Goal: Task Accomplishment & Management: Complete application form

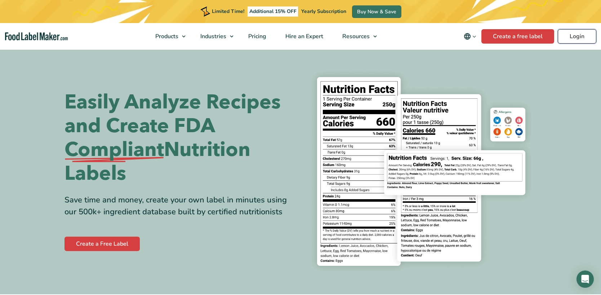
click at [565, 35] on link "Login" at bounding box center [577, 36] width 39 height 14
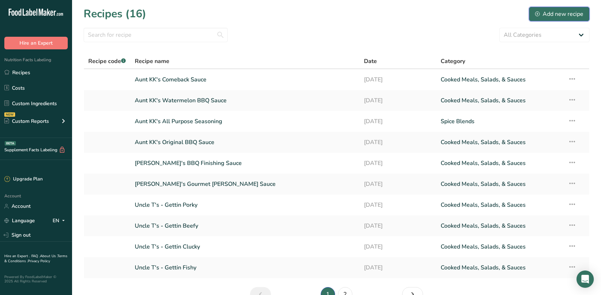
click at [553, 10] on div "Add new recipe" at bounding box center [559, 14] width 48 height 9
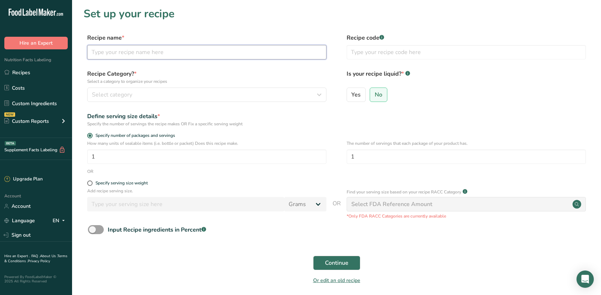
click at [152, 55] on input "text" at bounding box center [206, 52] width 239 height 14
type input "Bombs & Blades TA-50 Verde Hot Sauce"
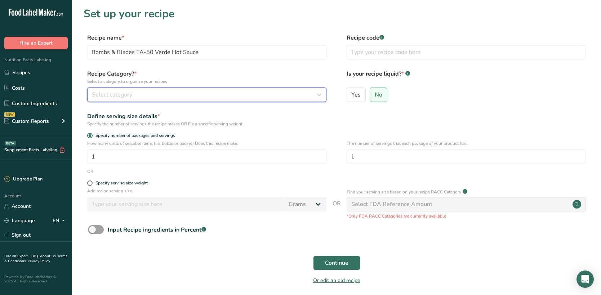
click at [298, 100] on button "Select category" at bounding box center [206, 95] width 239 height 14
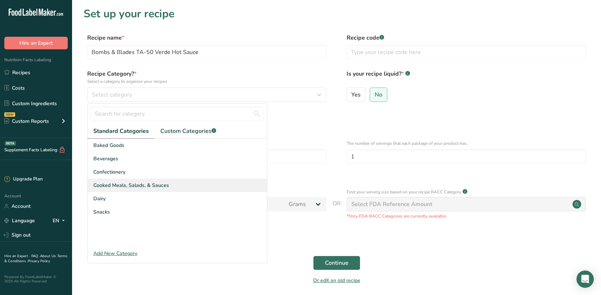
click at [150, 185] on span "Cooked Meals, Salads, & Sauces" at bounding box center [131, 186] width 76 height 8
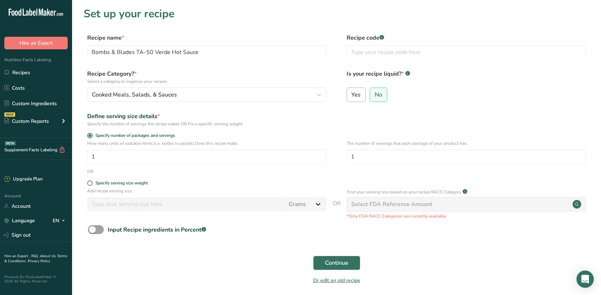
click at [350, 92] on label "Yes" at bounding box center [356, 95] width 19 height 14
click at [350, 92] on input "Yes" at bounding box center [349, 94] width 5 height 5
radio input "true"
radio input "false"
select select "22"
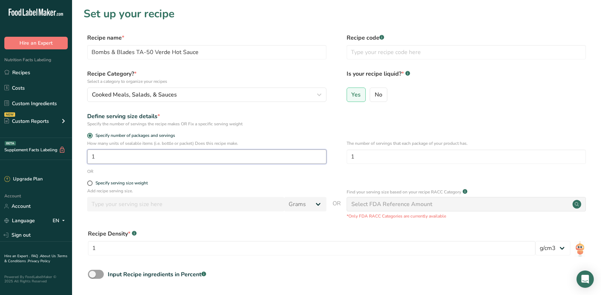
drag, startPoint x: 156, startPoint y: 155, endPoint x: 74, endPoint y: 159, distance: 82.6
click at [74, 159] on section "Set up your recipe Recipe name * Bombs & Blades TA-50 Verde Hot Sauce Recipe co…" at bounding box center [336, 172] width 529 height 345
type input "9.75"
drag, startPoint x: 382, startPoint y: 158, endPoint x: 340, endPoint y: 160, distance: 41.8
click at [340, 160] on div "How many units of sealable items (i.e. bottle or packet) Does this recipe make.…" at bounding box center [337, 154] width 506 height 28
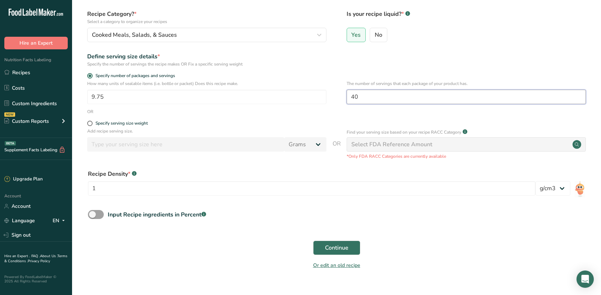
scroll to position [72, 0]
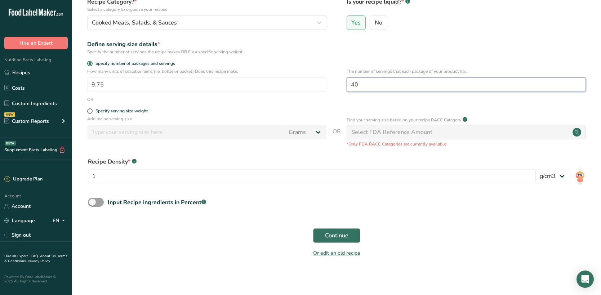
type input "40"
click at [326, 238] on span "Continue" at bounding box center [336, 235] width 23 height 9
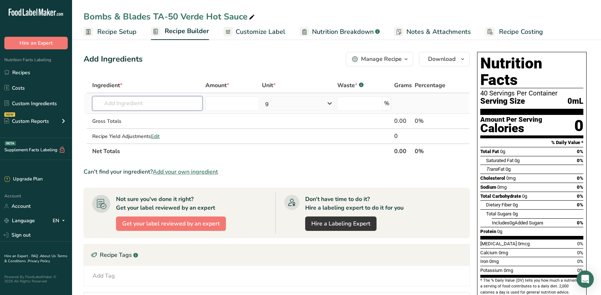
click at [194, 106] on input "text" at bounding box center [147, 103] width 110 height 14
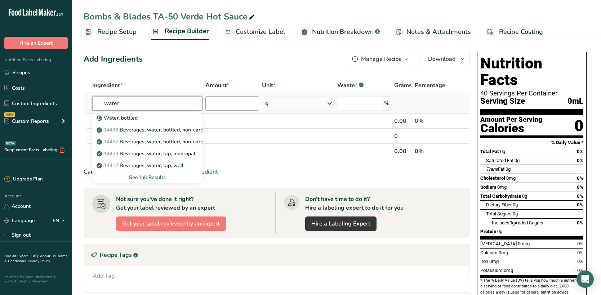
type input "water"
click at [226, 103] on input "number" at bounding box center [232, 103] width 54 height 14
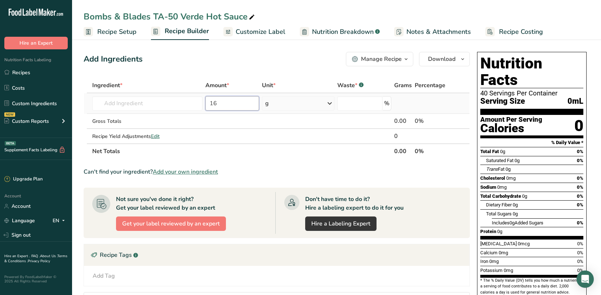
type input "16"
click at [267, 102] on div "g" at bounding box center [267, 103] width 4 height 9
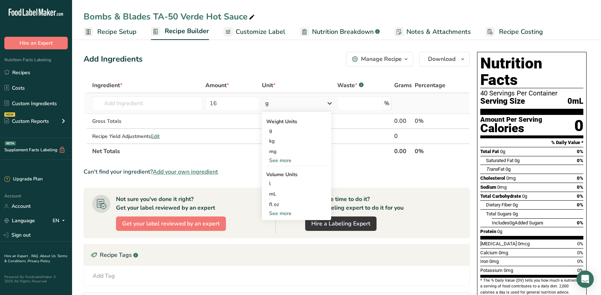
click at [289, 159] on div "See more" at bounding box center [296, 161] width 61 height 8
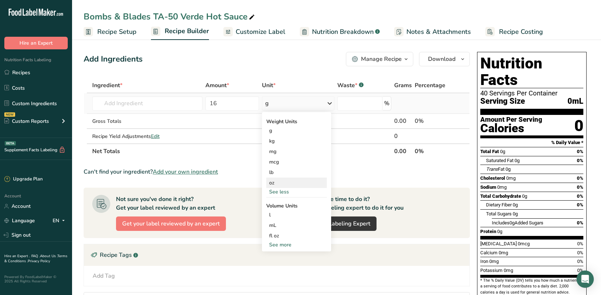
click at [285, 179] on div "oz" at bounding box center [296, 183] width 61 height 10
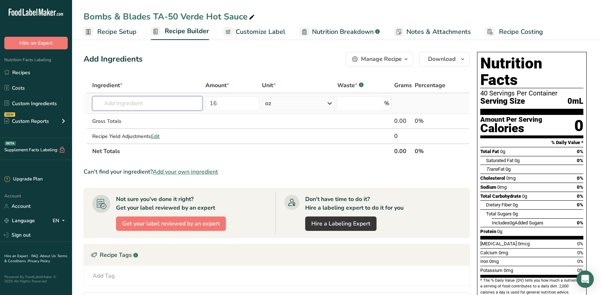
click at [132, 106] on input "text" at bounding box center [147, 103] width 110 height 14
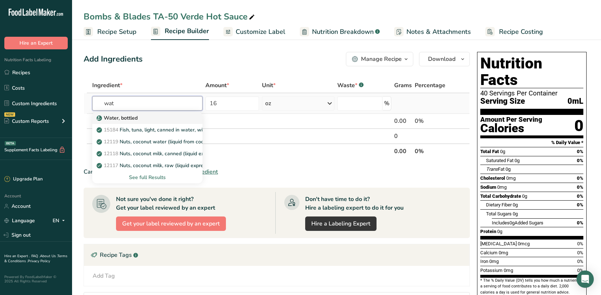
type input "wat"
click at [126, 115] on p "Water, bottled" at bounding box center [118, 118] width 40 height 8
type input "Water, bottled"
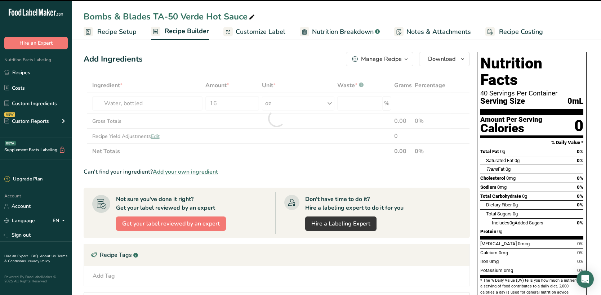
type input "0"
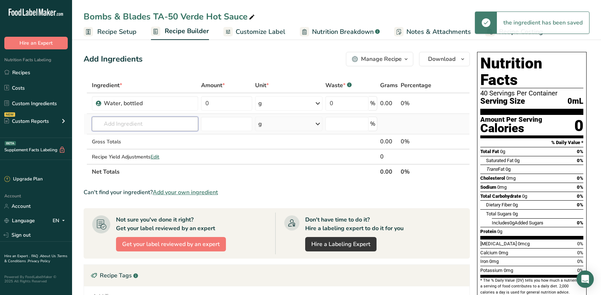
click at [137, 124] on input "text" at bounding box center [145, 124] width 106 height 14
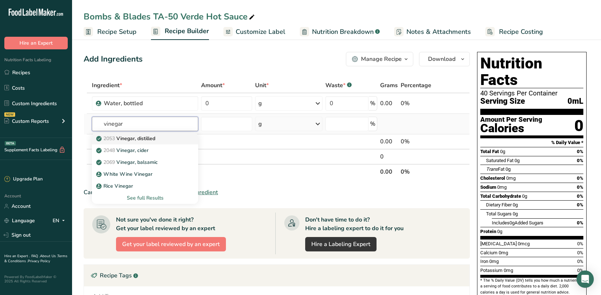
type input "vinegar"
click at [135, 137] on p "2053 Vinegar, distilled" at bounding box center [127, 139] width 58 height 8
type input "Vinegar, distilled"
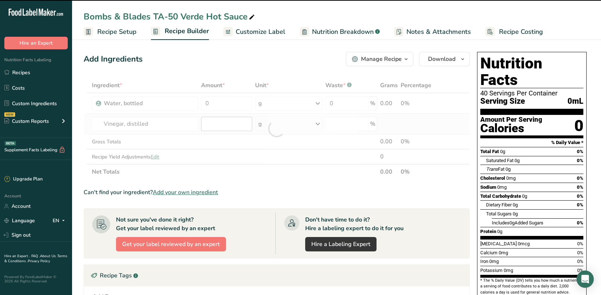
type input "0"
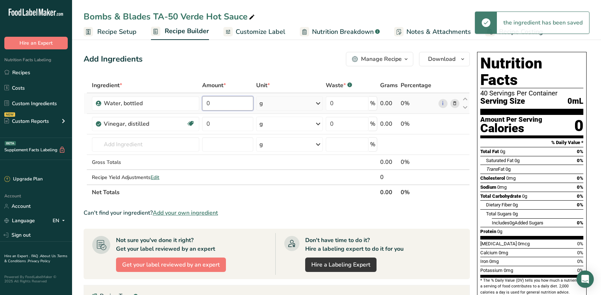
drag, startPoint x: 221, startPoint y: 100, endPoint x: 201, endPoint y: 102, distance: 19.9
click at [201, 102] on td "0" at bounding box center [228, 103] width 54 height 21
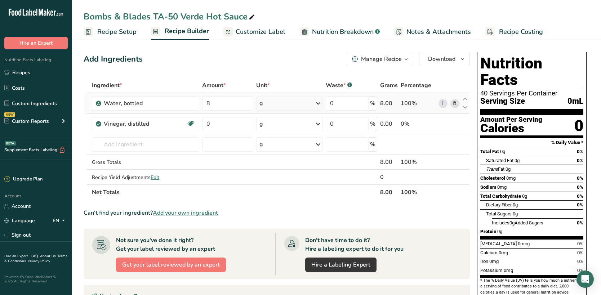
click at [298, 105] on div "Ingredient * Amount * Unit * Waste * .a-a{fill:#347362;}.b-a{fill:#fff;} Grams …" at bounding box center [277, 139] width 386 height 122
drag, startPoint x: 237, startPoint y: 103, endPoint x: 202, endPoint y: 106, distance: 35.4
click at [202, 106] on td "8" at bounding box center [228, 103] width 54 height 21
type input "16"
click at [297, 101] on div "Ingredient * Amount * Unit * Waste * .a-a{fill:#347362;}.b-a{fill:#fff;} Grams …" at bounding box center [277, 139] width 386 height 122
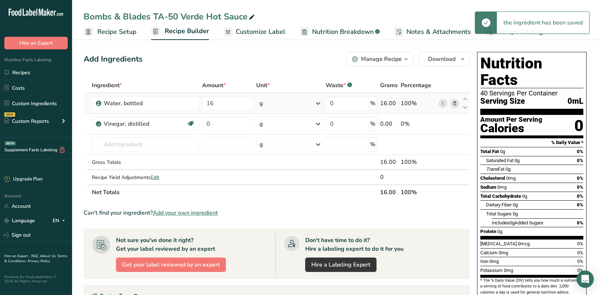
click at [296, 102] on div "g" at bounding box center [289, 103] width 67 height 14
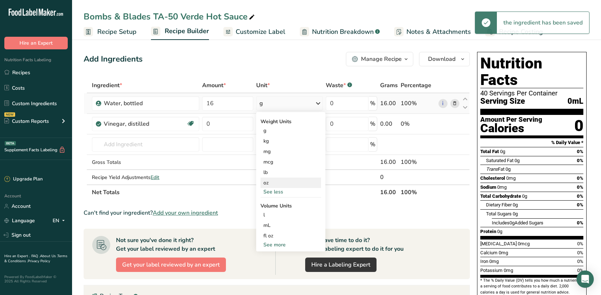
click at [275, 184] on div "oz" at bounding box center [290, 183] width 61 height 10
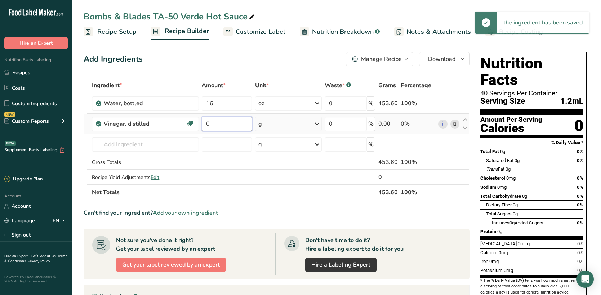
drag, startPoint x: 230, startPoint y: 120, endPoint x: 200, endPoint y: 119, distance: 30.3
click at [200, 119] on tr "Vinegar, distilled Dairy free Gluten free Vegan Vegetarian Soy free 0 g Portion…" at bounding box center [277, 124] width 386 height 21
type input "16"
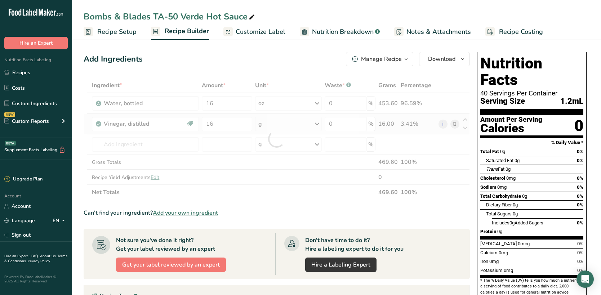
click at [294, 129] on div "Ingredient * Amount * Unit * Waste * .a-a{fill:#347362;}.b-a{fill:#fff;} Grams …" at bounding box center [277, 139] width 386 height 122
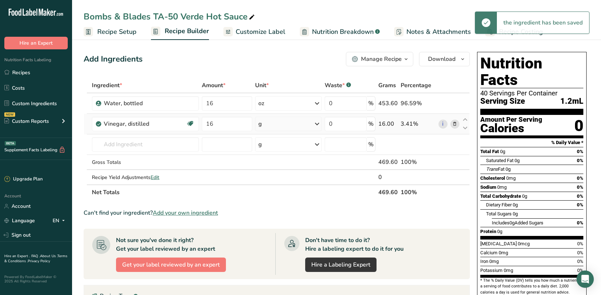
click at [292, 122] on div "g" at bounding box center [288, 124] width 66 height 14
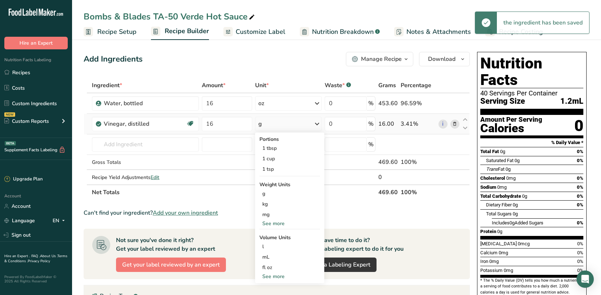
click at [272, 223] on div "See more" at bounding box center [289, 224] width 61 height 8
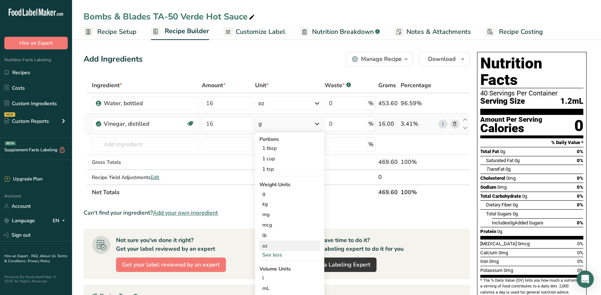
click at [273, 246] on div "oz" at bounding box center [289, 246] width 61 height 10
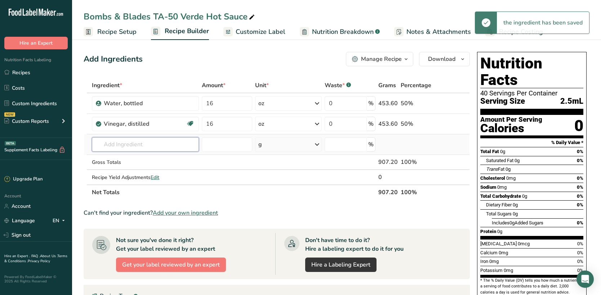
click at [146, 144] on input "text" at bounding box center [145, 144] width 107 height 14
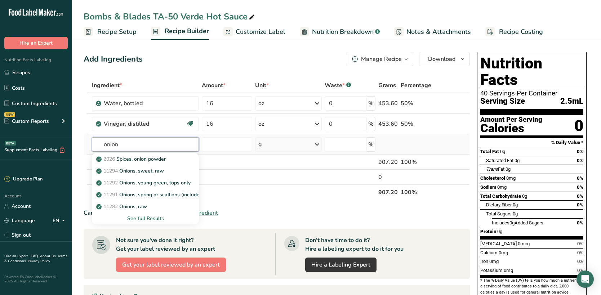
type input "onion"
click at [151, 219] on div "See full Results" at bounding box center [145, 219] width 95 height 8
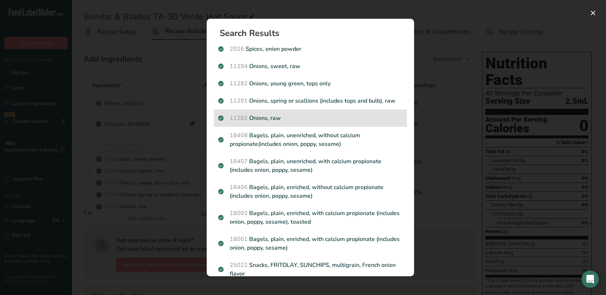
click at [253, 111] on div "11282 Onions, raw" at bounding box center [310, 118] width 193 height 17
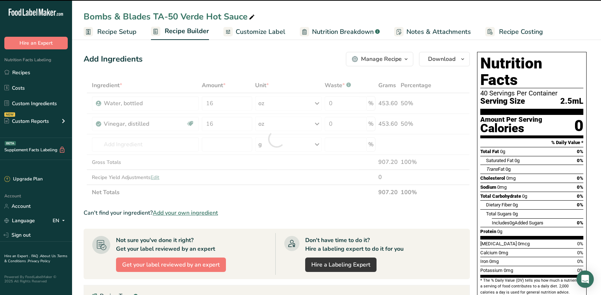
type input "0"
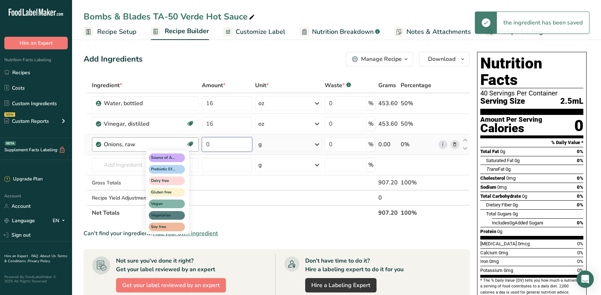
drag, startPoint x: 222, startPoint y: 142, endPoint x: 194, endPoint y: 141, distance: 28.5
click at [194, 141] on tr "Onions, raw Source of Antioxidants Prebiotic Effect Dairy free Gluten free Vega…" at bounding box center [277, 144] width 386 height 21
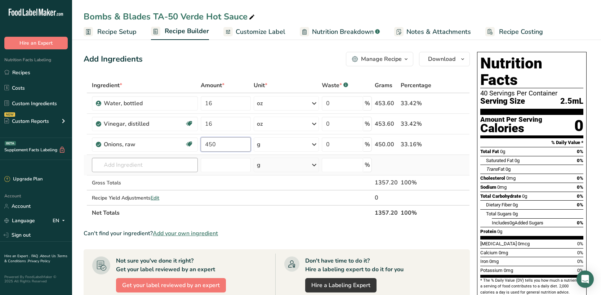
type input "450"
click at [162, 162] on div "Ingredient * Amount * Unit * Waste * .a-a{fill:#347362;}.b-a{fill:#fff;} Grams …" at bounding box center [277, 149] width 386 height 143
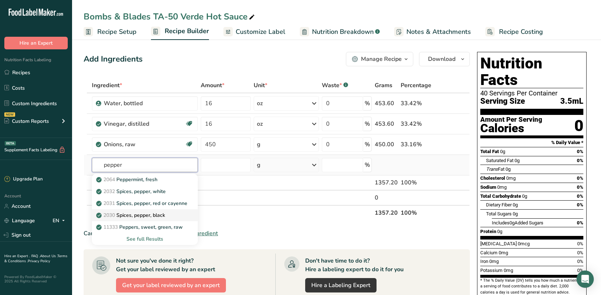
type input "pepper"
click at [159, 214] on p "2030 Spices, pepper, black" at bounding box center [131, 215] width 67 height 8
type input "Spices, pepper, black"
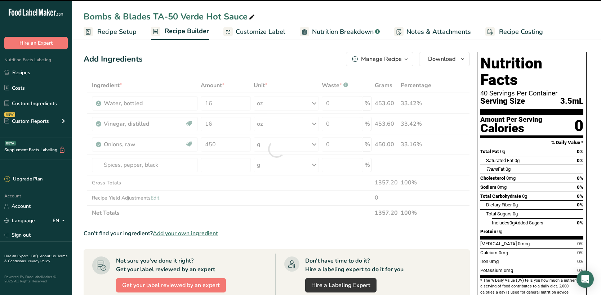
type input "0"
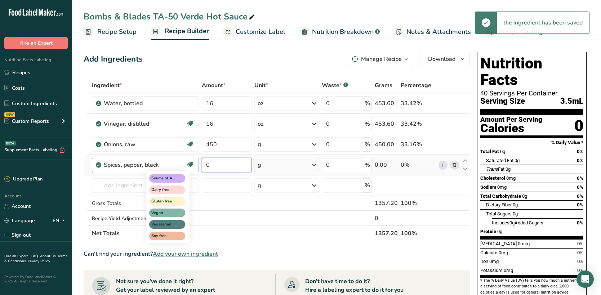
drag, startPoint x: 227, startPoint y: 168, endPoint x: 190, endPoint y: 166, distance: 36.4
click at [190, 166] on tr "Spices, pepper, black Source of Antioxidants Dairy free Gluten free Vegan Veget…" at bounding box center [277, 165] width 386 height 21
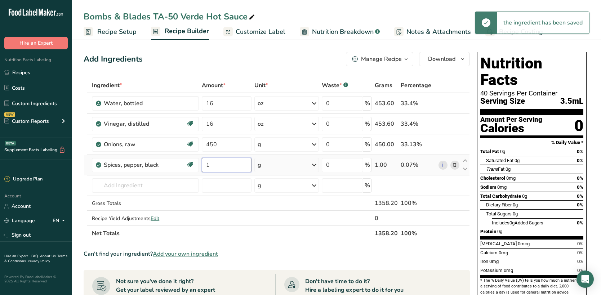
type input "1"
click at [279, 164] on div "Ingredient * Amount * Unit * Waste * .a-a{fill:#347362;}.b-a{fill:#fff;} Grams …" at bounding box center [277, 159] width 386 height 163
click at [279, 164] on div "g" at bounding box center [286, 165] width 64 height 14
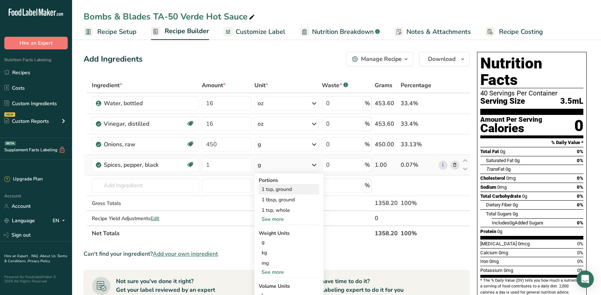
click at [279, 194] on div "1 tsp, ground" at bounding box center [289, 189] width 61 height 10
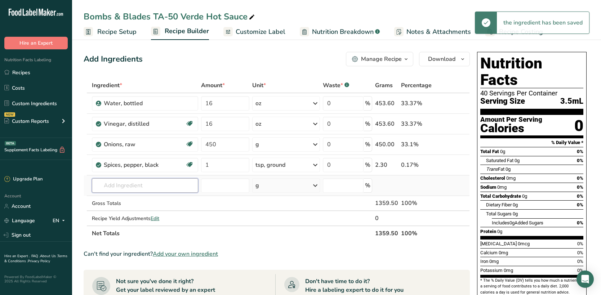
click at [149, 186] on input "text" at bounding box center [145, 185] width 106 height 14
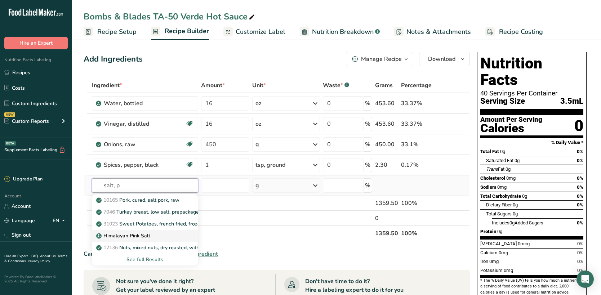
type input "salt, p"
click at [132, 235] on p "Himalayan Pink Salt" at bounding box center [124, 236] width 53 height 8
type input "Himalayan Pink Salt"
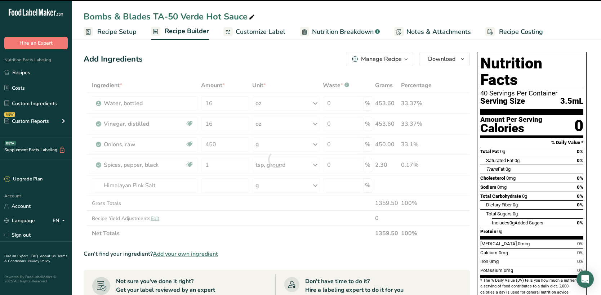
type input "0"
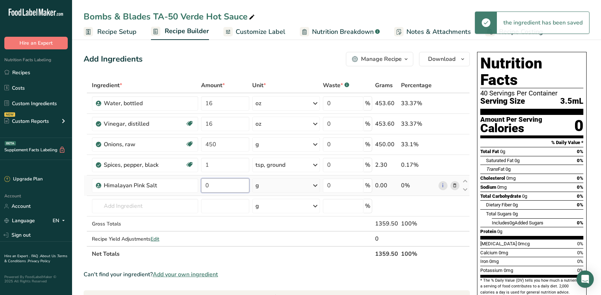
drag, startPoint x: 211, startPoint y: 188, endPoint x: 199, endPoint y: 188, distance: 11.9
click at [199, 188] on tr "Himalayan Pink Salt 0 g Portions 1 Teaspoon Weight Units g kg mg See more Volum…" at bounding box center [277, 185] width 386 height 21
type input "1"
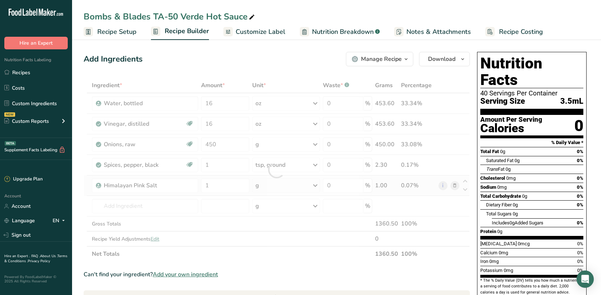
click at [278, 188] on div "Ingredient * Amount * Unit * Waste * .a-a{fill:#347362;}.b-a{fill:#fff;} Grams …" at bounding box center [277, 170] width 386 height 184
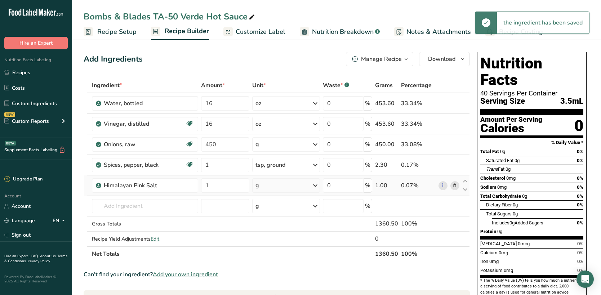
click at [278, 188] on div "g" at bounding box center [286, 185] width 68 height 14
click at [273, 210] on div "1 Teaspoon" at bounding box center [287, 210] width 61 height 10
click at [137, 198] on td "10165 Pork, cured, salt pork, raw 7046 Turkey breast, low salt, prepackaged or …" at bounding box center [144, 206] width 109 height 21
click at [133, 211] on input "text" at bounding box center [145, 206] width 106 height 14
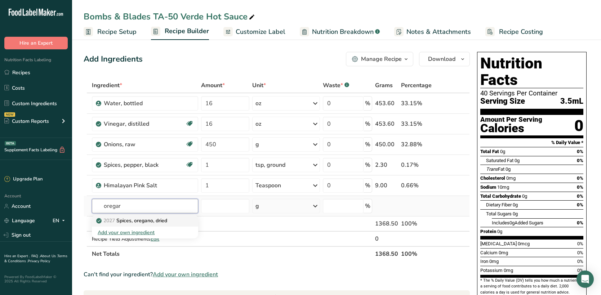
type input "oregar"
click at [137, 220] on p "2027 Spices, oregano, dried" at bounding box center [133, 221] width 70 height 8
type input "Spices, oregano, dried"
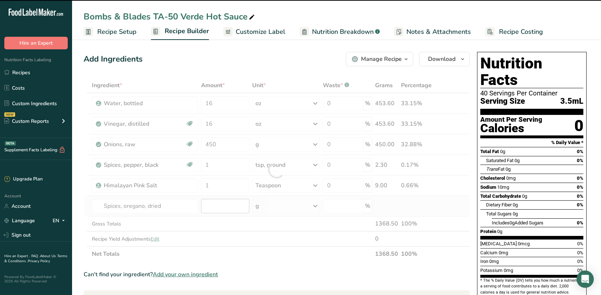
type input "0"
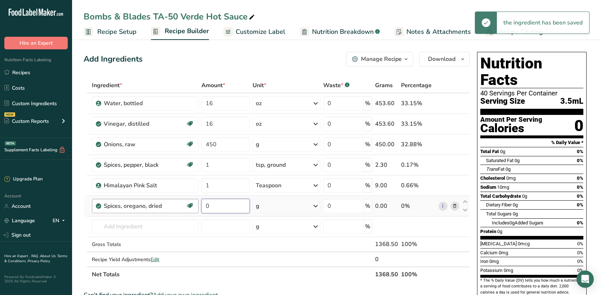
drag, startPoint x: 226, startPoint y: 210, endPoint x: 186, endPoint y: 206, distance: 39.9
click at [186, 206] on tr "Spices, oregano, dried Source of Antioxidants Dairy free Gluten free Vegan Vege…" at bounding box center [277, 206] width 386 height 21
type input "2"
click at [287, 209] on div "Ingredient * Amount * Unit * Waste * .a-a{fill:#347362;}.b-a{fill:#fff;} Grams …" at bounding box center [277, 180] width 386 height 204
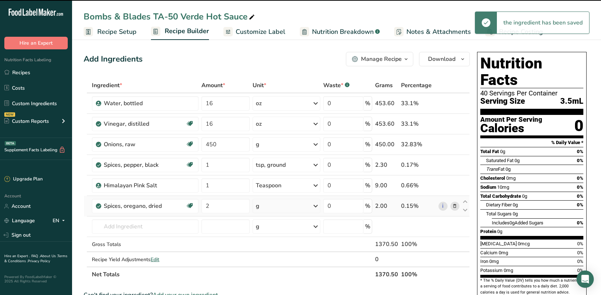
click at [287, 209] on div "g" at bounding box center [287, 206] width 68 height 14
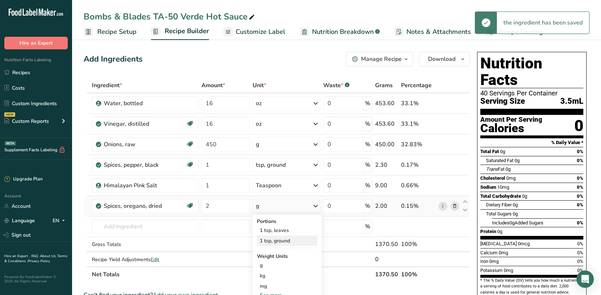
click at [283, 244] on div "1 tsp, ground" at bounding box center [287, 241] width 61 height 10
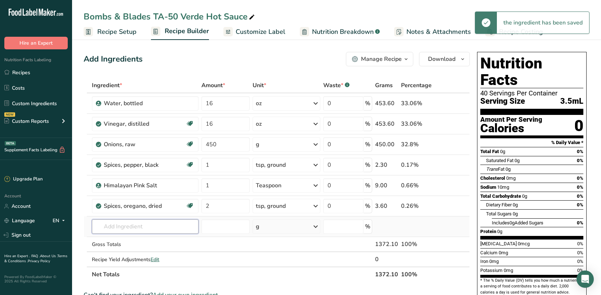
click at [157, 227] on input "text" at bounding box center [145, 226] width 107 height 14
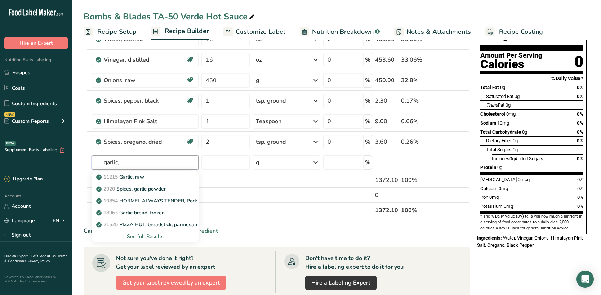
scroll to position [72, 0]
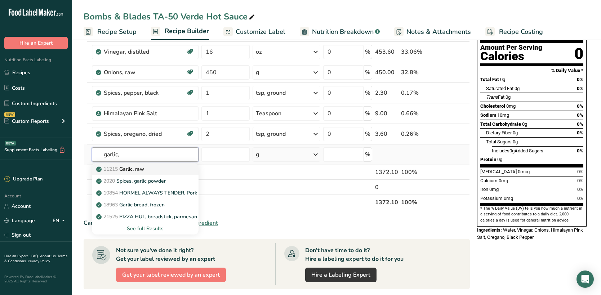
type input "garlic,"
click at [145, 165] on link "11215 Garlic, raw" at bounding box center [145, 169] width 107 height 12
type input "Garlic, raw"
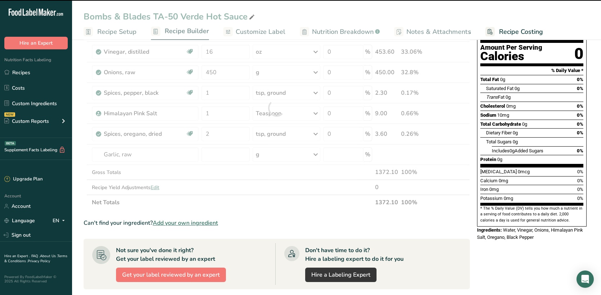
type input "0"
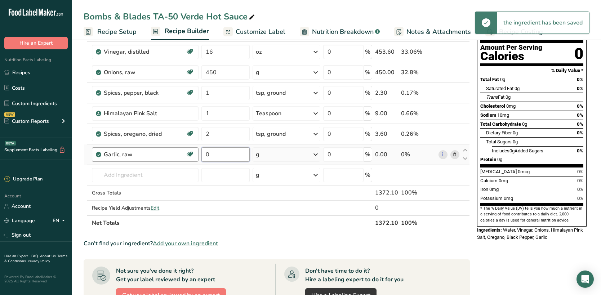
drag, startPoint x: 219, startPoint y: 152, endPoint x: 196, endPoint y: 157, distance: 23.2
click at [196, 157] on tr "Garlic, raw Source of Antioxidants Dairy free Gluten free Vegan Vegetarian Soy …" at bounding box center [277, 154] width 386 height 21
type input "4"
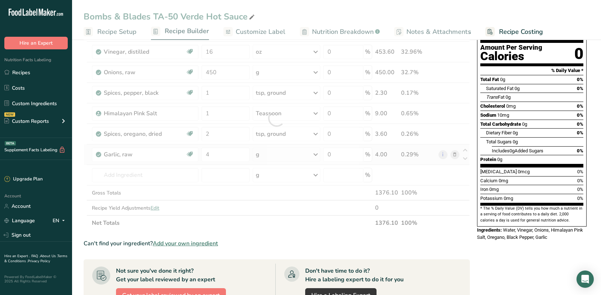
click at [283, 153] on div "Ingredient * Amount * Unit * Waste * .a-a{fill:#347362;}.b-a{fill:#fff;} Grams …" at bounding box center [277, 118] width 386 height 225
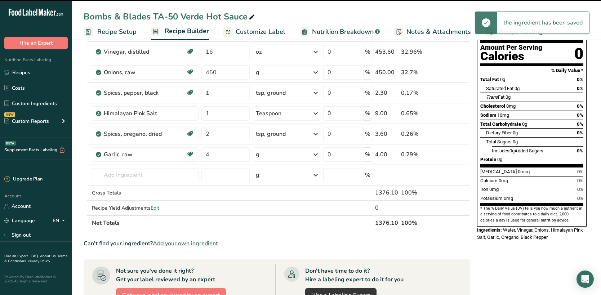
click at [284, 153] on div "g" at bounding box center [287, 154] width 68 height 14
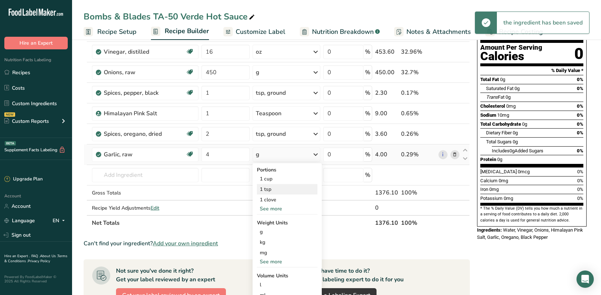
click at [271, 191] on div "1 tsp" at bounding box center [287, 189] width 61 height 10
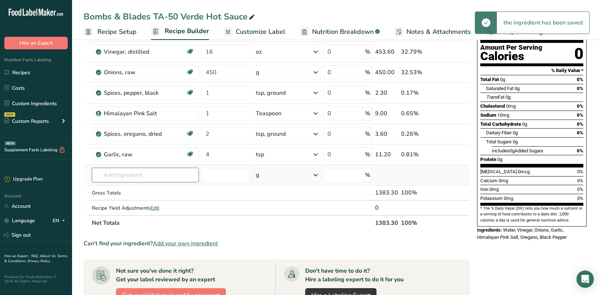
click at [157, 174] on input "text" at bounding box center [145, 175] width 107 height 14
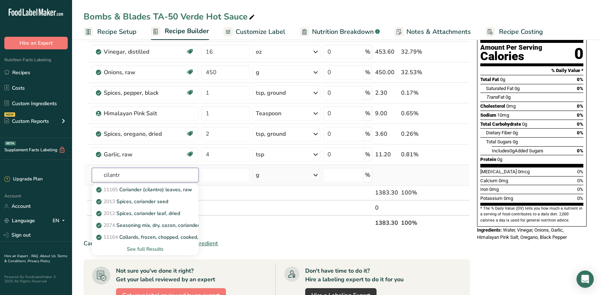
type input "cilantr"
click at [164, 247] on div "See full Results" at bounding box center [145, 249] width 95 height 8
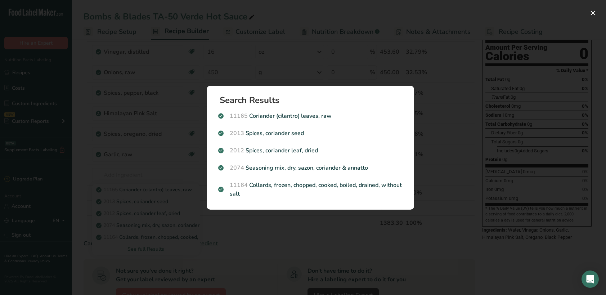
drag, startPoint x: 265, startPoint y: 223, endPoint x: 262, endPoint y: 221, distance: 3.9
click at [265, 224] on div "Search results modal" at bounding box center [303, 147] width 606 height 295
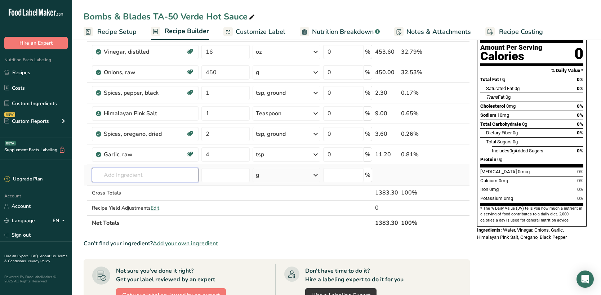
click at [132, 177] on input "text" at bounding box center [145, 175] width 107 height 14
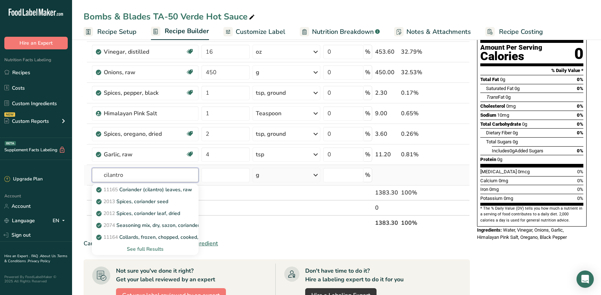
type input "cilantro"
click at [146, 249] on div "See full Results" at bounding box center [145, 249] width 95 height 8
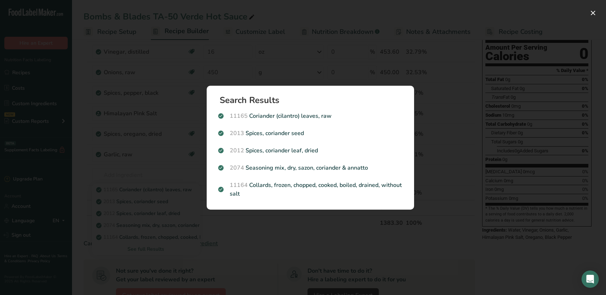
click at [250, 221] on div "Search Results 11165 Coriander (cilantro) leaves, raw 2013 Spices, coriander se…" at bounding box center [310, 147] width 231 height 147
click at [262, 217] on div "Search Results 11165 Coriander (cilantro) leaves, raw 2013 Spices, coriander se…" at bounding box center [310, 147] width 231 height 147
click at [389, 79] on div "Search Results 11165 Coriander (cilantro) leaves, raw 2013 Spices, coriander se…" at bounding box center [310, 147] width 231 height 147
click at [412, 89] on section "Search Results 11165 Coriander (cilantro) leaves, raw 2013 Spices, coriander se…" at bounding box center [311, 148] width 208 height 124
click at [597, 12] on button "Search results modal" at bounding box center [594, 13] width 12 height 12
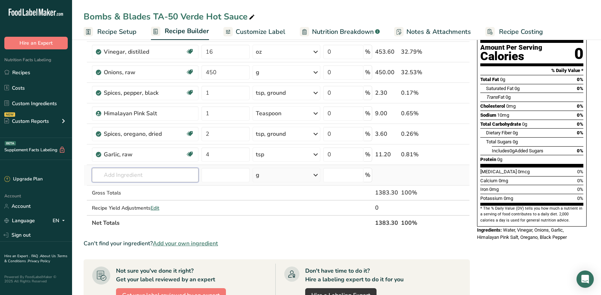
click at [122, 172] on input "text" at bounding box center [145, 175] width 107 height 14
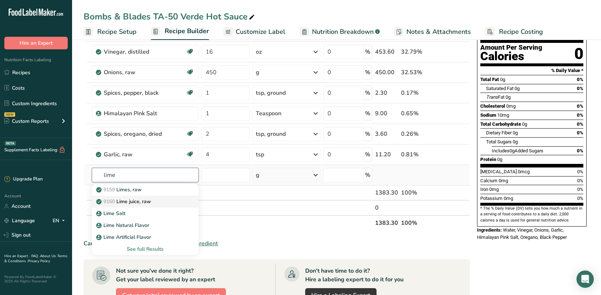
type input "lime"
click at [117, 201] on p "9160 Lime juice, raw" at bounding box center [124, 202] width 53 height 8
type input "Lime juice, raw"
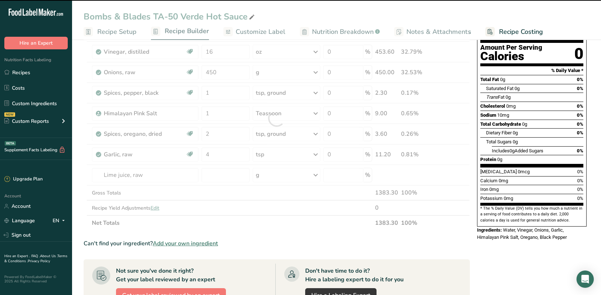
type input "0"
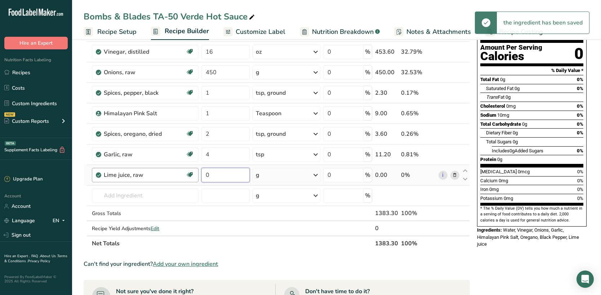
drag, startPoint x: 223, startPoint y: 176, endPoint x: 185, endPoint y: 176, distance: 37.8
click at [185, 176] on tr "Lime juice, raw Dairy free Gluten free Vegan Vegetarian Soy free 0 g Portions 1…" at bounding box center [277, 175] width 386 height 21
type input "6"
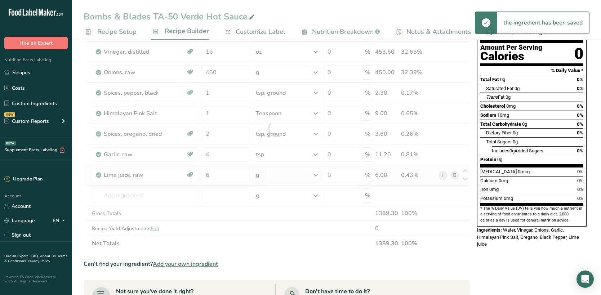
click at [292, 177] on div "Ingredient * Amount * Unit * Waste * .a-a{fill:#347362;}.b-a{fill:#fff;} Grams …" at bounding box center [277, 128] width 386 height 245
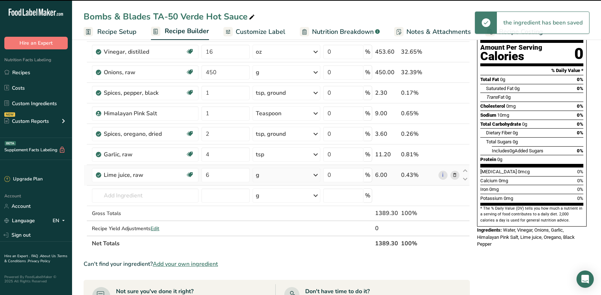
click at [292, 177] on div "g" at bounding box center [287, 175] width 68 height 14
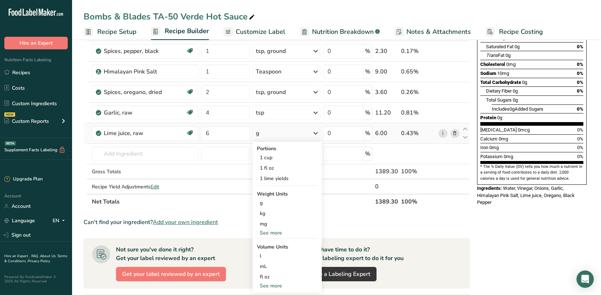
scroll to position [144, 0]
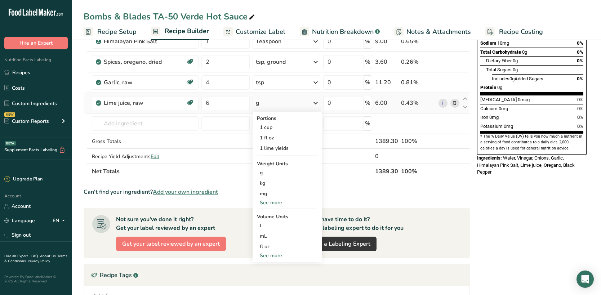
click at [280, 254] on div "See more" at bounding box center [287, 256] width 61 height 8
select select "22"
click at [280, 254] on div "tbsp" at bounding box center [287, 257] width 55 height 8
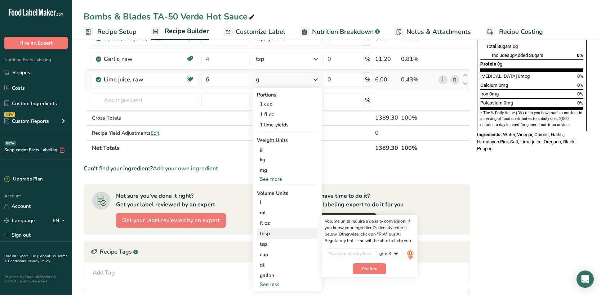
scroll to position [180, 0]
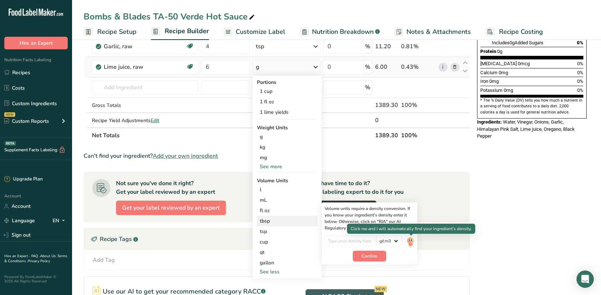
click at [410, 239] on img at bounding box center [410, 242] width 8 height 13
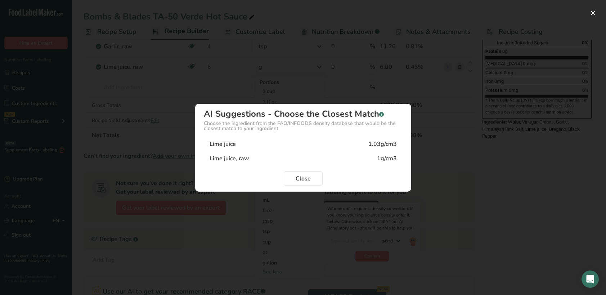
click at [298, 158] on div "Lime juice, raw 1g/cm3" at bounding box center [303, 158] width 199 height 14
type input "1"
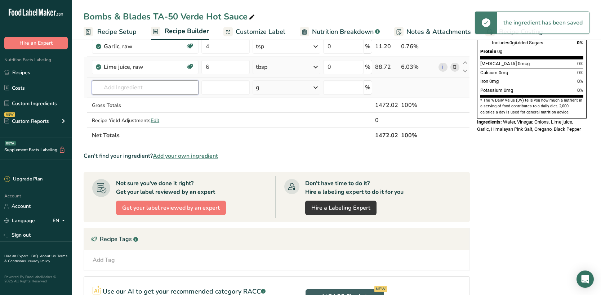
click at [143, 88] on input "text" at bounding box center [145, 87] width 107 height 14
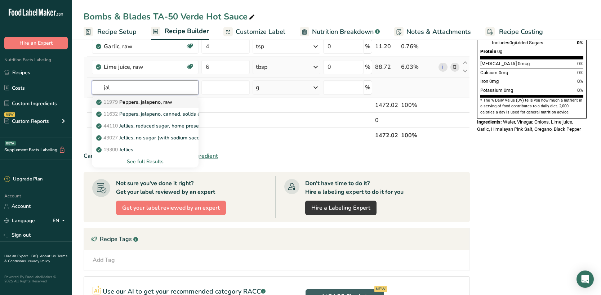
type input "jal"
click at [134, 106] on p "11979 Peppers, jalapeno, raw" at bounding box center [135, 102] width 75 height 8
type input "Peppers, jalapeno, raw"
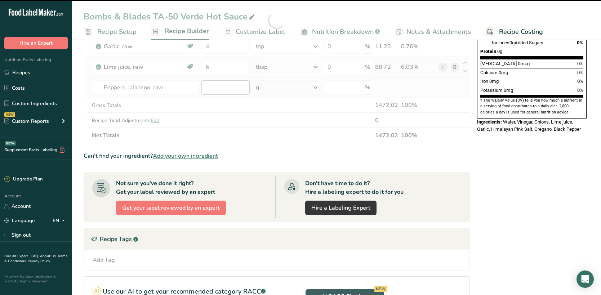
type input "0"
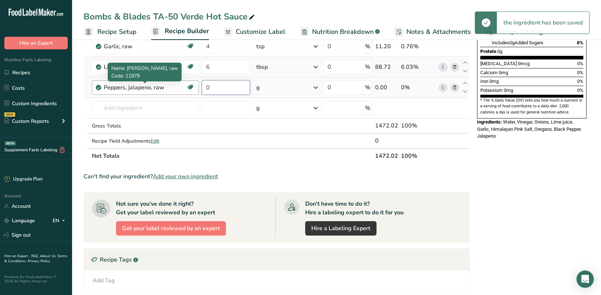
drag, startPoint x: 210, startPoint y: 88, endPoint x: 181, endPoint y: 88, distance: 29.5
click at [181, 88] on tr "Peppers, jalapeno, raw Dairy free Gluten free Vegan Vegetarian Soy free 0 g Por…" at bounding box center [277, 87] width 386 height 21
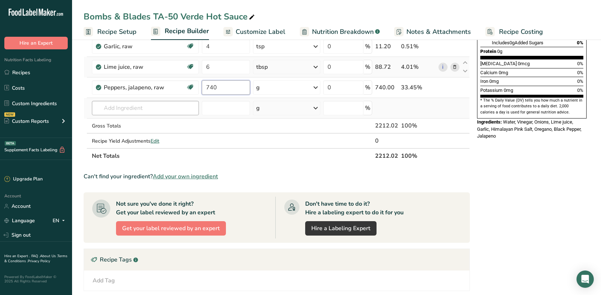
type input "740"
click at [158, 103] on div "Ingredient * Amount * Unit * Waste * .a-a{fill:#347362;}.b-a{fill:#fff;} Grams …" at bounding box center [277, 31] width 386 height 266
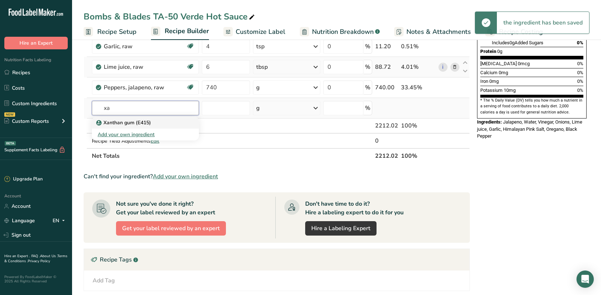
type input "xa"
click at [149, 124] on p "Xanthan gum (E415)" at bounding box center [124, 123] width 53 height 8
type input "Xanthan gum (E415)"
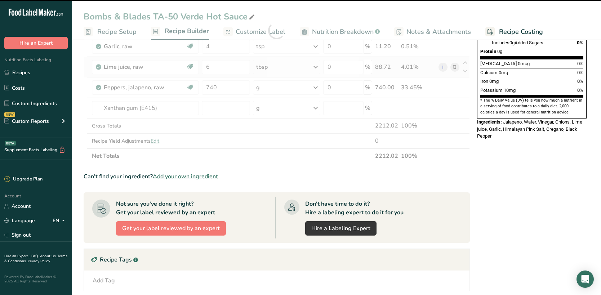
type input "0"
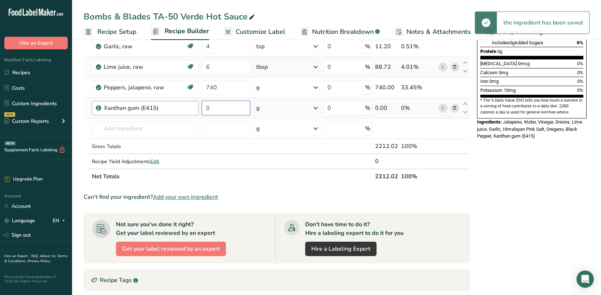
drag, startPoint x: 216, startPoint y: 110, endPoint x: 180, endPoint y: 105, distance: 36.8
click at [180, 105] on tr "Xanthan gum (E415) 0 g Portions 100 gram Weight Units g kg mg See more Volume U…" at bounding box center [277, 108] width 386 height 21
type input "0.25"
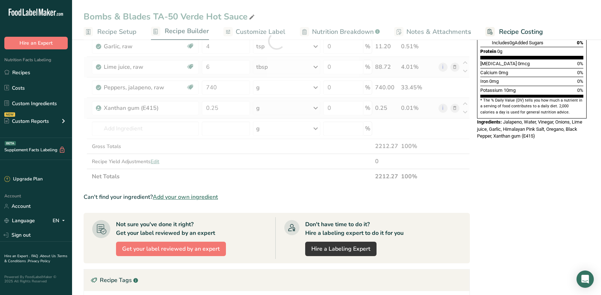
click at [268, 101] on div "Ingredient * Amount * Unit * Waste * .a-a{fill:#347362;}.b-a{fill:#fff;} Grams …" at bounding box center [277, 41] width 386 height 286
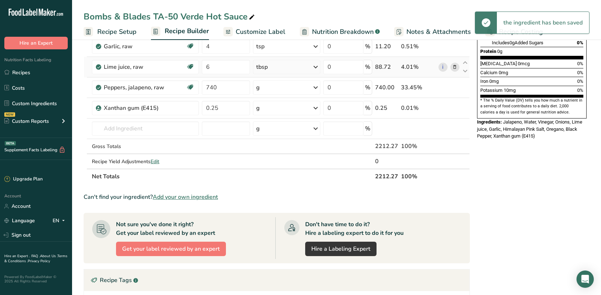
click at [268, 109] on div "g" at bounding box center [286, 108] width 67 height 14
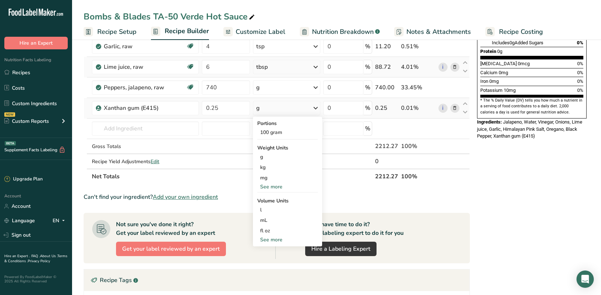
click at [275, 241] on div "See more" at bounding box center [287, 240] width 61 height 8
select select "22"
click at [273, 250] on div "tsp" at bounding box center [287, 252] width 55 height 8
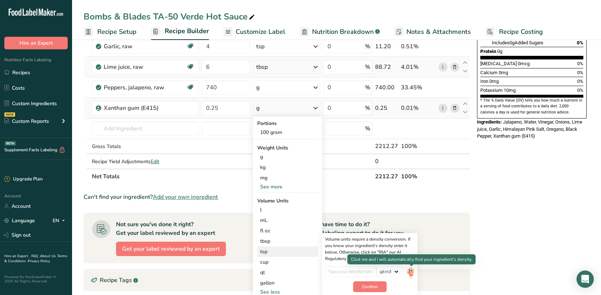
click at [411, 271] on img at bounding box center [411, 272] width 8 height 13
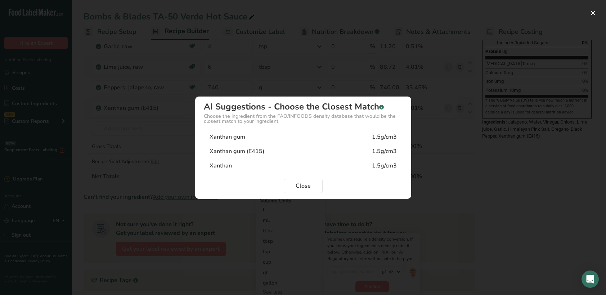
click at [279, 147] on div "Xanthan gum (E415) 1.5g/cm3" at bounding box center [303, 151] width 199 height 14
type input "1.5"
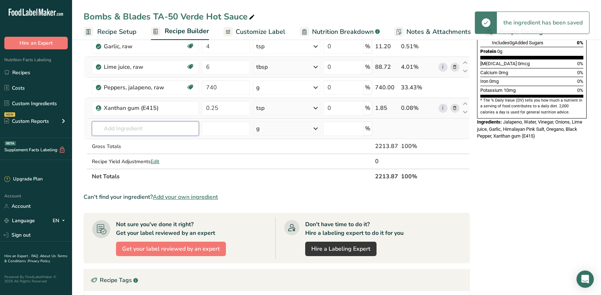
click at [142, 132] on input "text" at bounding box center [145, 128] width 107 height 14
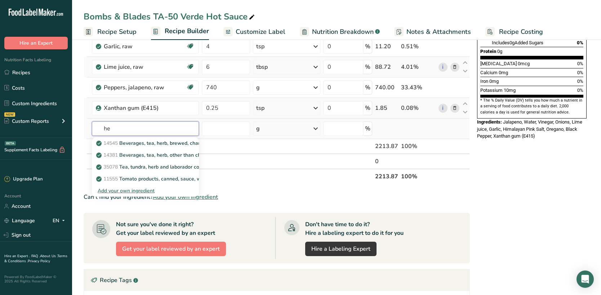
type input "h"
type input "f"
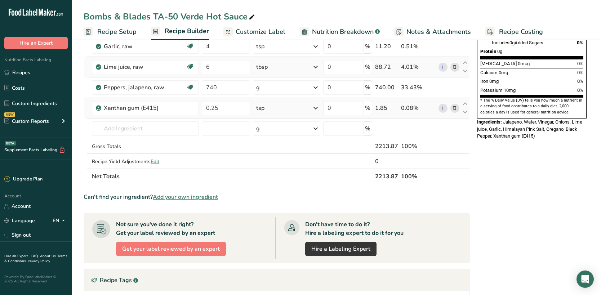
click at [173, 197] on span "Add your own ingredient" at bounding box center [185, 197] width 65 height 9
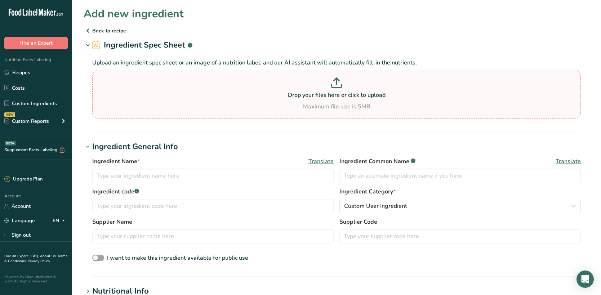
click at [310, 98] on p "Drop your files here or click to upload" at bounding box center [336, 95] width 485 height 9
click at [310, 98] on input "Drop your files here or click to upload Maximum file size is 5MB" at bounding box center [336, 94] width 489 height 49
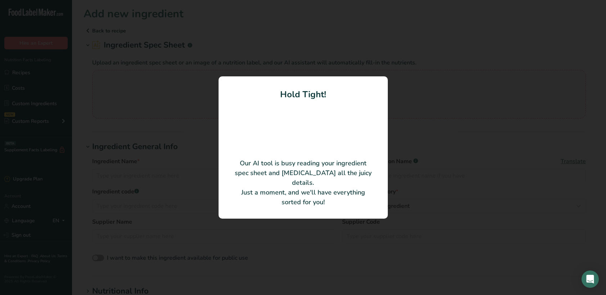
type input "C:\fakepath\Nutritional-Facts-Cilantro.jpg"
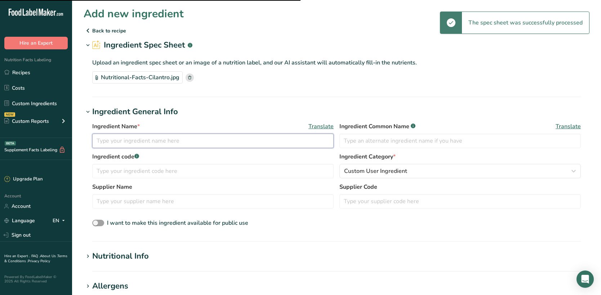
click at [248, 143] on input "text" at bounding box center [212, 141] width 241 height 14
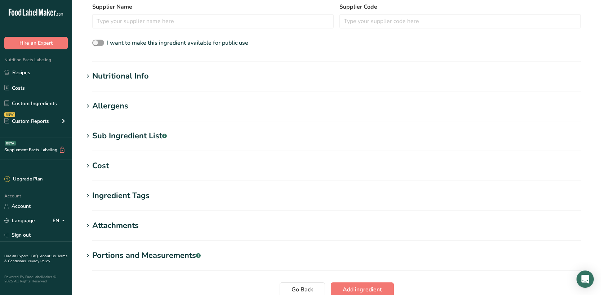
scroll to position [216, 0]
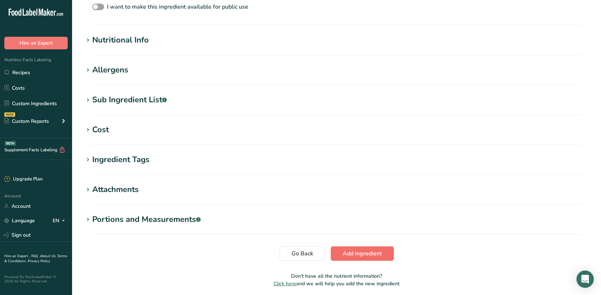
type input "Cilantro, fresh"
click at [350, 257] on span "Add ingredient" at bounding box center [362, 253] width 39 height 9
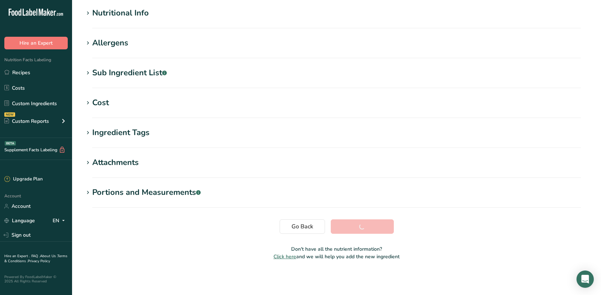
scroll to position [92, 0]
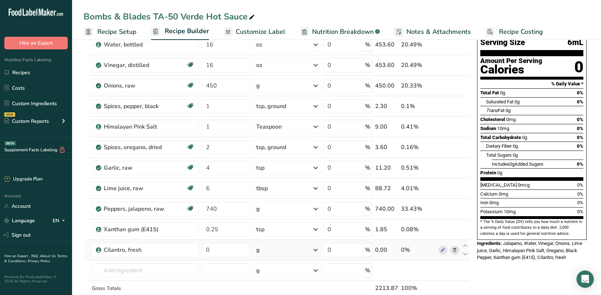
scroll to position [72, 0]
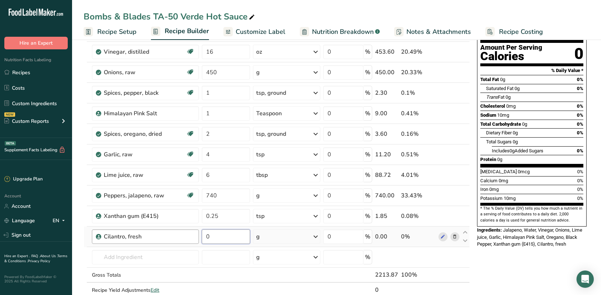
drag, startPoint x: 235, startPoint y: 238, endPoint x: 192, endPoint y: 240, distance: 42.2
click at [192, 240] on tr "Cilantro, fresh 0 g Weight Units g kg mg See more Volume Units l Volume units r…" at bounding box center [277, 237] width 386 height 21
type input "30"
click at [293, 276] on div "Ingredient * Amount * Unit * Waste * .a-a{fill:#347362;}.b-a{fill:#fff;} Grams …" at bounding box center [277, 159] width 386 height 307
drag, startPoint x: 293, startPoint y: 276, endPoint x: 493, endPoint y: 177, distance: 223.2
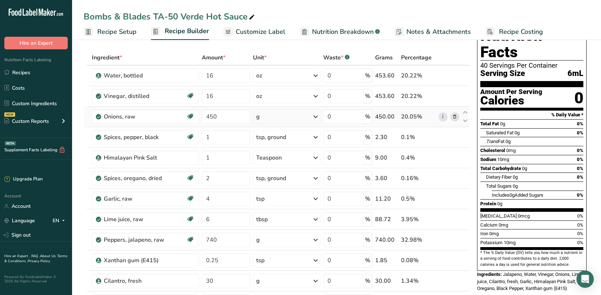
scroll to position [0, 0]
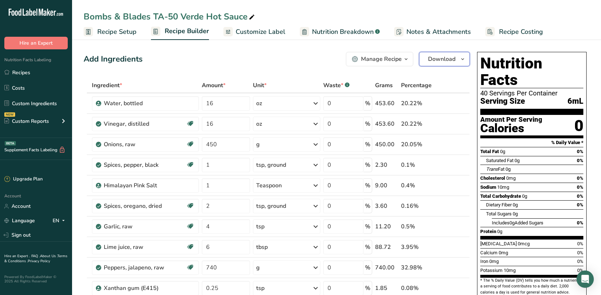
click at [440, 57] on span "Download" at bounding box center [441, 59] width 27 height 9
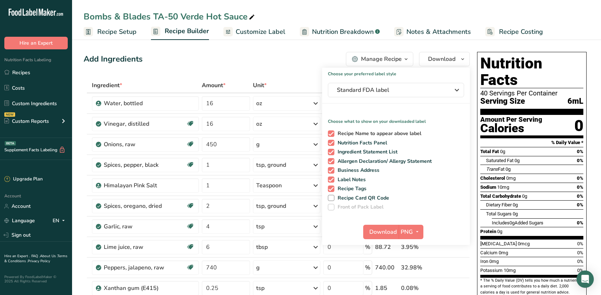
click at [330, 134] on span at bounding box center [331, 133] width 6 height 6
click at [330, 134] on input "Recipe Name to appear above label" at bounding box center [330, 133] width 5 height 5
checkbox input "false"
click at [330, 155] on span at bounding box center [331, 152] width 6 height 6
click at [330, 154] on input "Ingredient Statement List" at bounding box center [330, 152] width 5 height 5
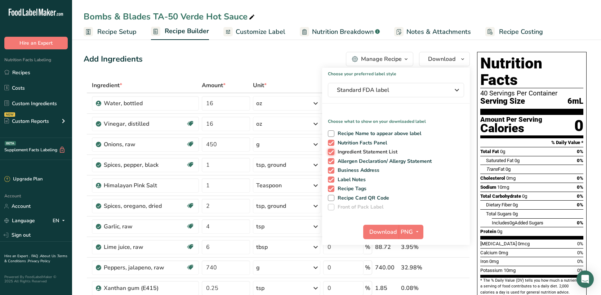
checkbox input "false"
click at [329, 160] on span at bounding box center [331, 161] width 6 height 6
click at [329, 160] on input "Allergen Declaration/ Allergy Statement" at bounding box center [330, 161] width 5 height 5
checkbox input "false"
click at [329, 168] on span at bounding box center [331, 170] width 6 height 6
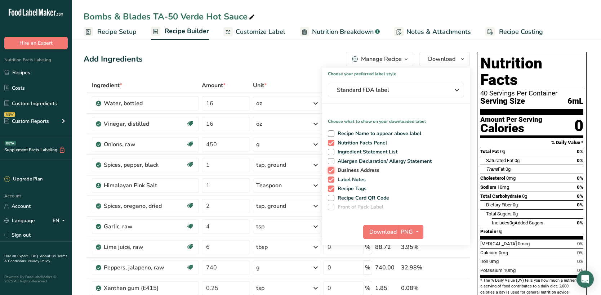
click at [329, 168] on input "Business Address" at bounding box center [330, 170] width 5 height 5
checkbox input "false"
click at [330, 182] on span at bounding box center [331, 180] width 6 height 6
click at [330, 182] on input "Label Notes" at bounding box center [330, 179] width 5 height 5
checkbox input "false"
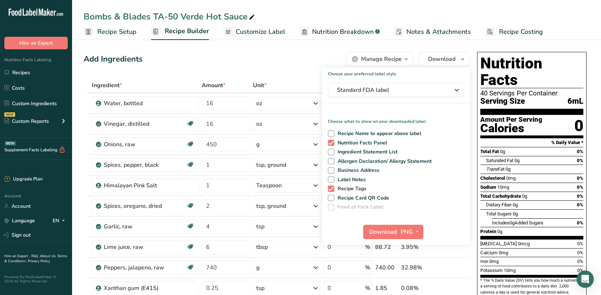
click at [330, 186] on span at bounding box center [331, 189] width 6 height 6
click at [330, 186] on input "Recipe Tags" at bounding box center [330, 188] width 5 height 5
checkbox input "false"
click at [388, 230] on span "Download" at bounding box center [382, 232] width 27 height 9
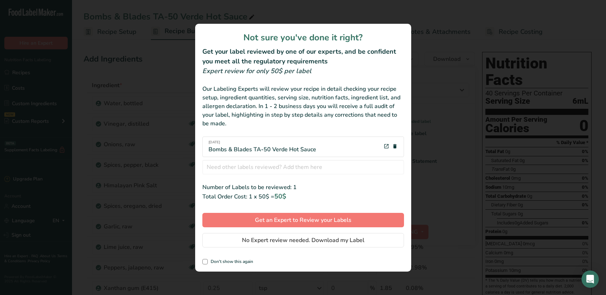
click at [202, 260] on div "Not sure you've done it right? Get your label reviewed by one of our experts, a…" at bounding box center [303, 148] width 216 height 248
click at [206, 263] on span "review labels modal" at bounding box center [204, 261] width 5 height 5
click at [206, 263] on input "Don't show this again" at bounding box center [204, 261] width 5 height 5
checkbox input "true"
click at [266, 242] on span "No Expert review needed. Download my Label" at bounding box center [303, 240] width 123 height 9
